Goal: Use online tool/utility

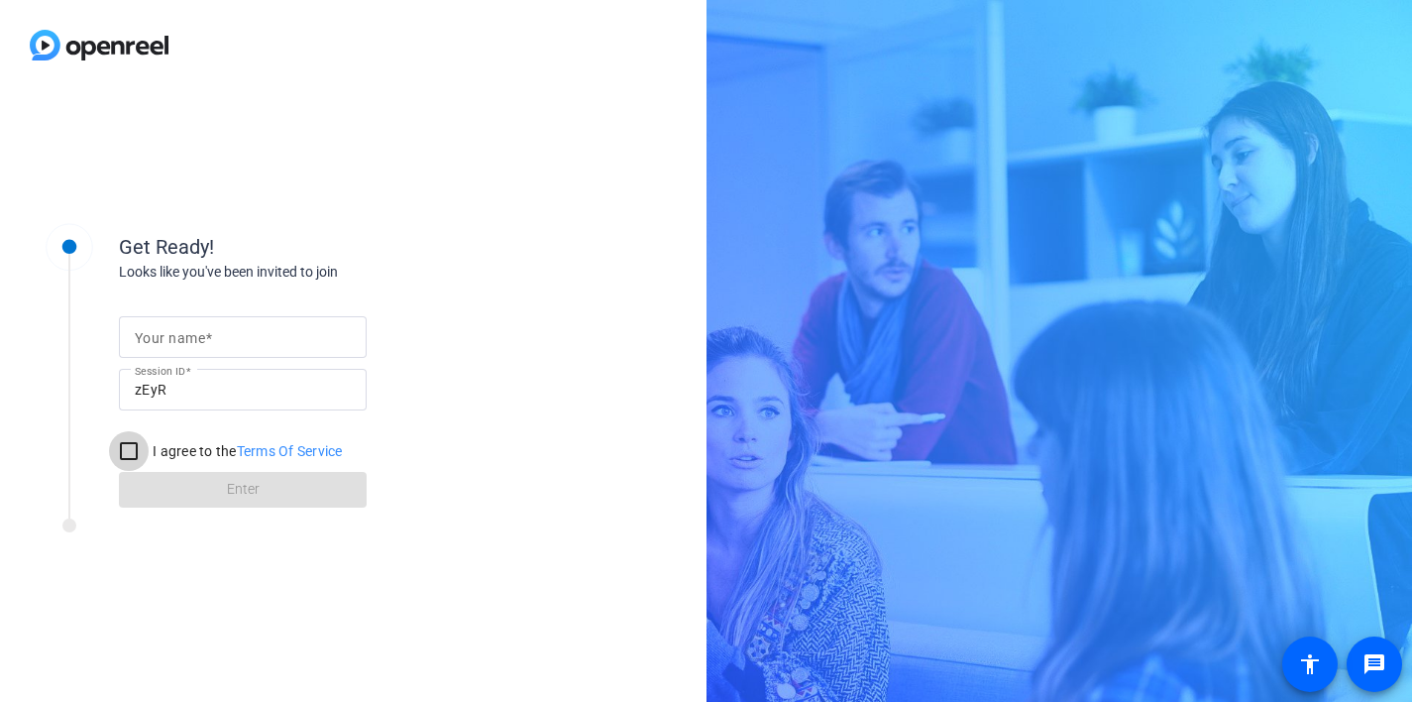
click at [120, 446] on input "I agree to the Terms Of Service" at bounding box center [129, 451] width 40 height 40
checkbox input "true"
click at [227, 345] on input "Your name" at bounding box center [243, 337] width 216 height 24
type input "[PERSON_NAME] [PERSON_NAME]"
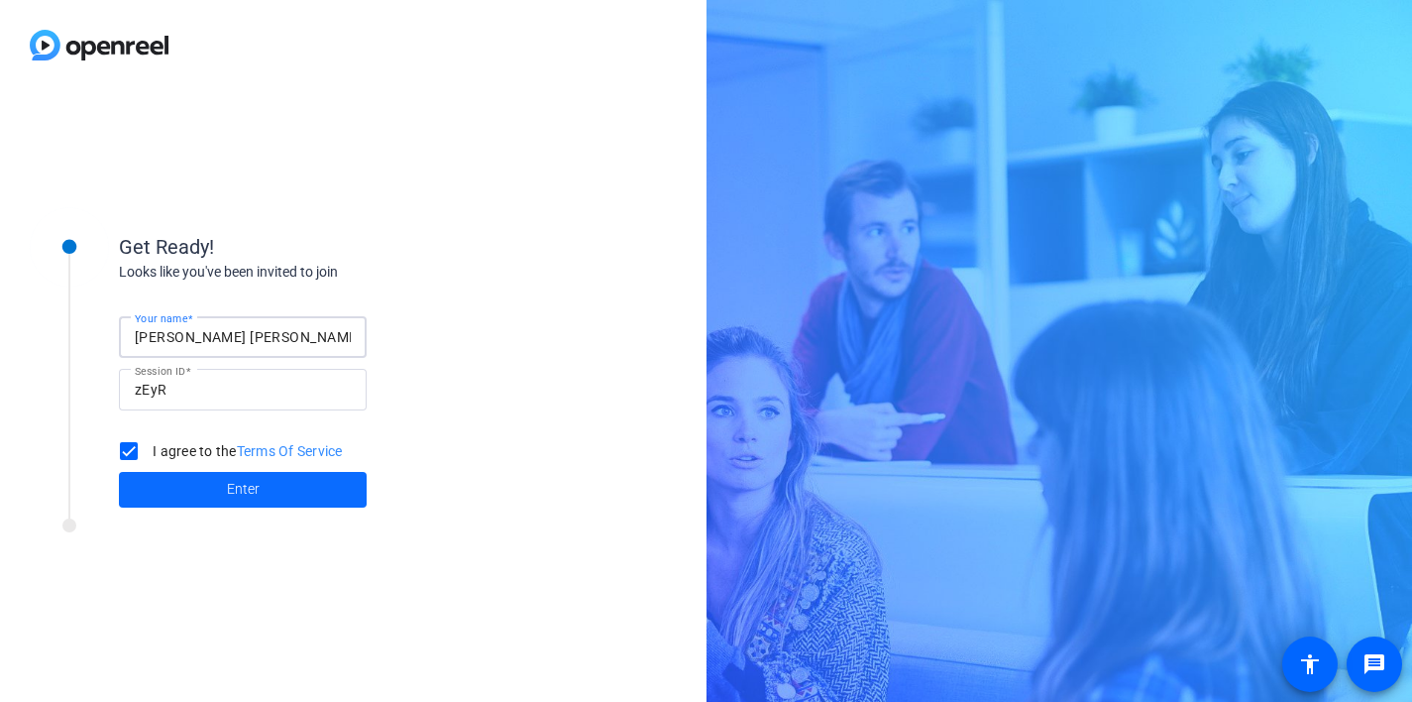
click at [286, 478] on span at bounding box center [243, 490] width 248 height 48
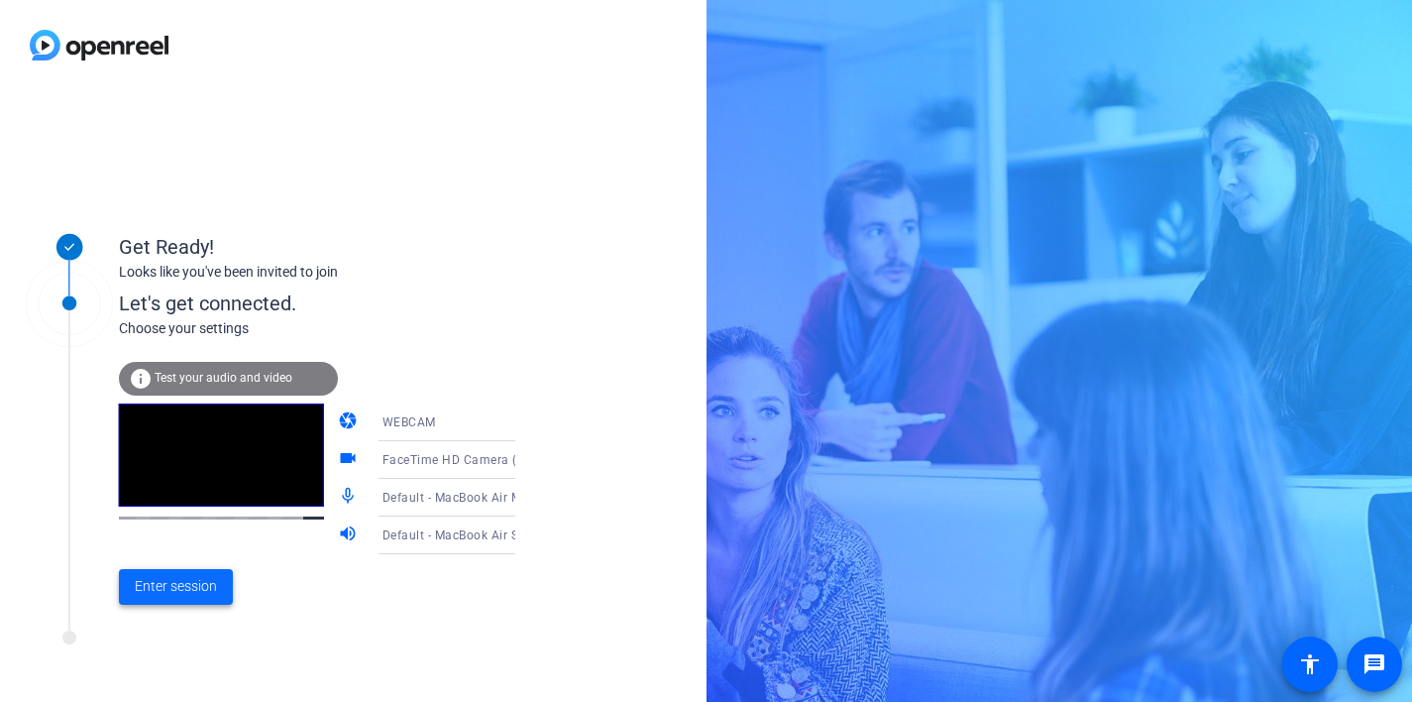
click at [197, 583] on span "Enter session" at bounding box center [176, 586] width 82 height 21
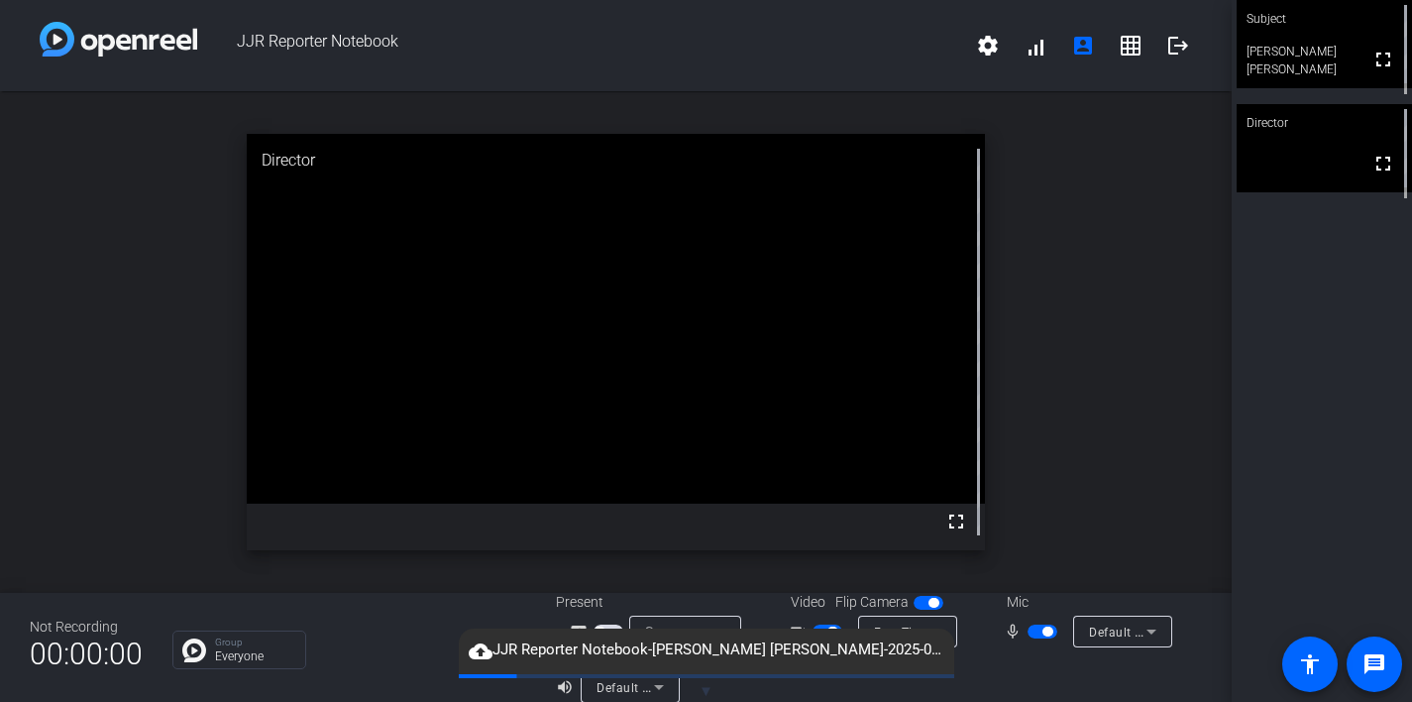
scroll to position [23, 0]
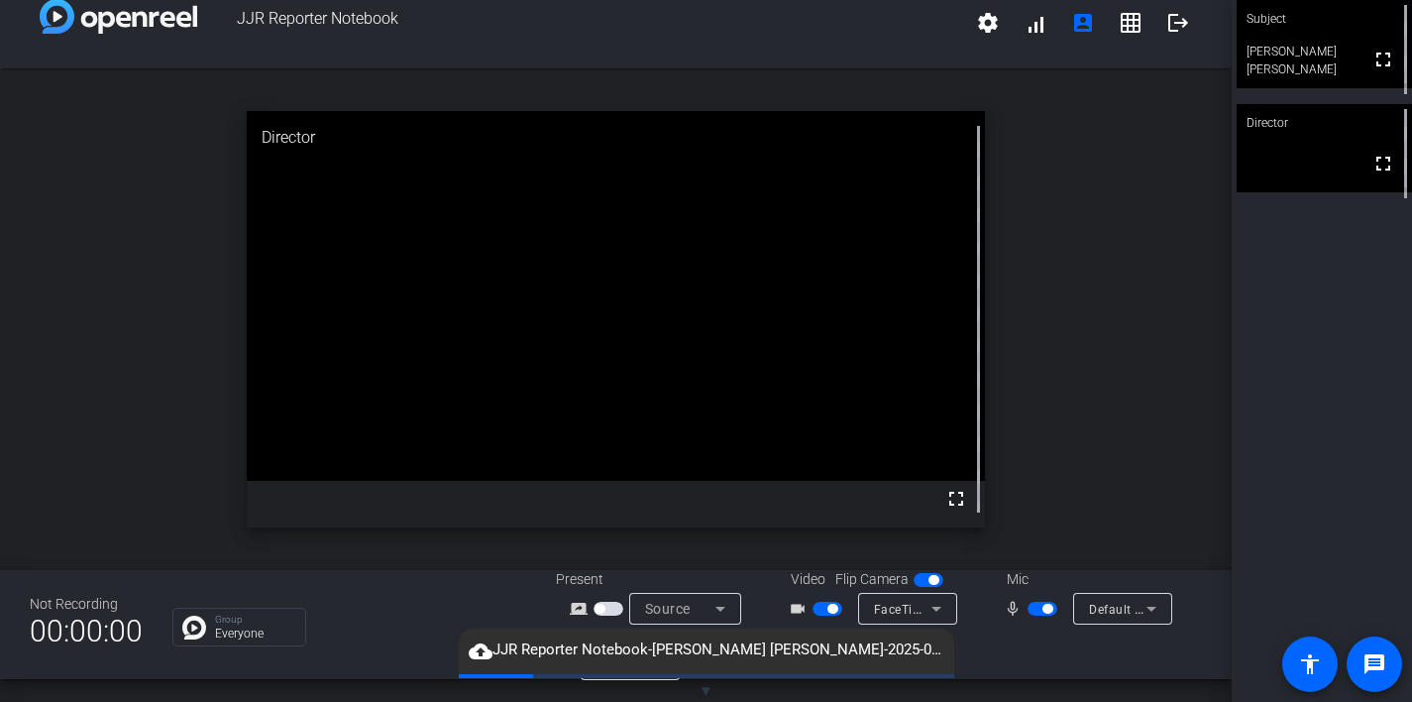
click at [822, 611] on span "button" at bounding box center [828, 609] width 30 height 14
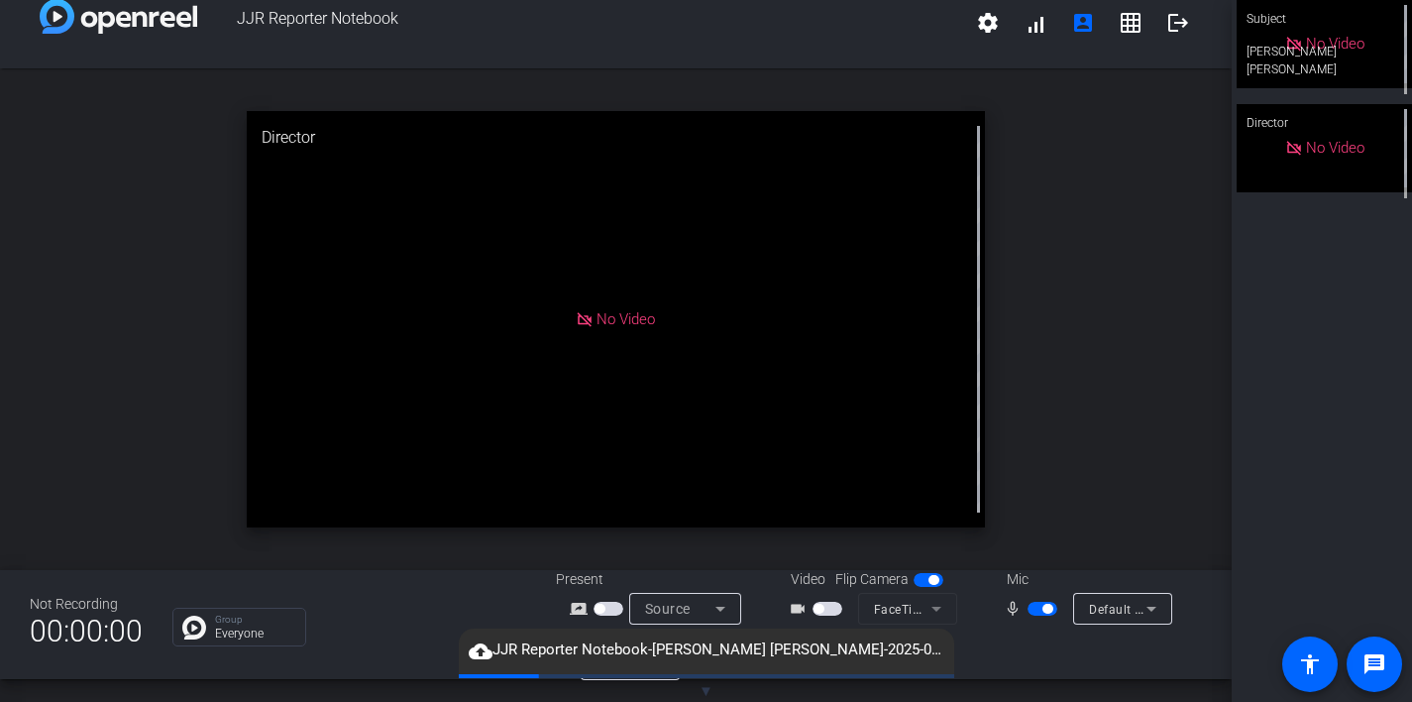
click at [1037, 612] on span "button" at bounding box center [1043, 609] width 30 height 14
